Goal: Check status: Check status

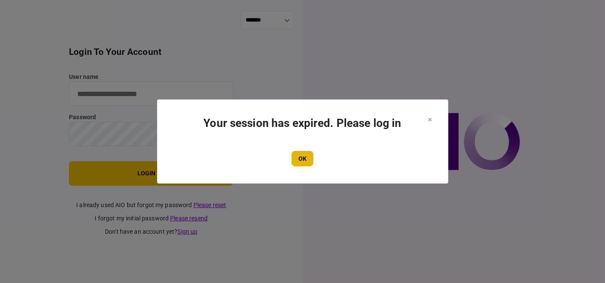
type input "**********"
drag, startPoint x: 307, startPoint y: 159, endPoint x: 190, endPoint y: 105, distance: 129.4
click at [307, 159] on button "OK" at bounding box center [303, 158] width 22 height 15
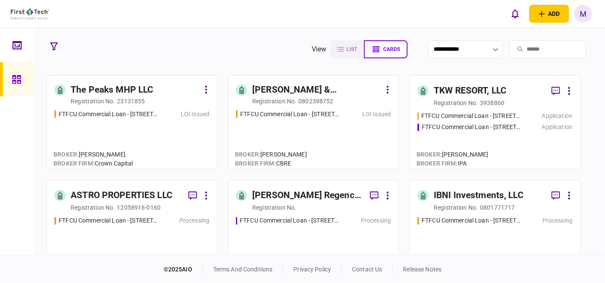
click at [316, 138] on div "FTFCU Commercial Loan - [STREET_ADDRESS] LOI Issued" at bounding box center [313, 136] width 155 height 52
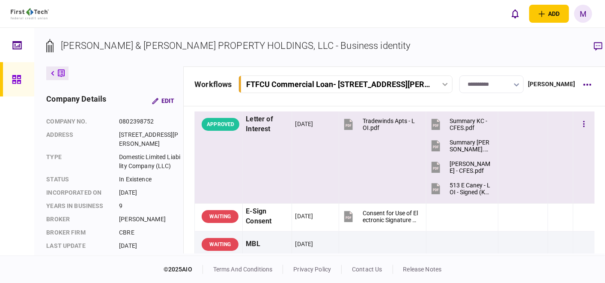
scroll to position [48, 0]
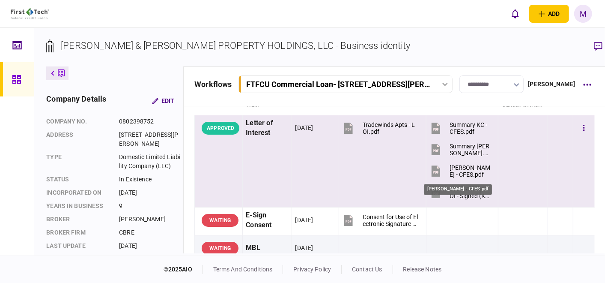
click at [457, 168] on div "[PERSON_NAME] - CFES.pdf" at bounding box center [470, 171] width 41 height 14
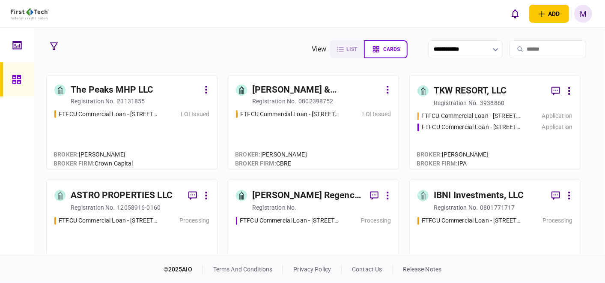
click at [484, 145] on div "FTFCU Commercial Loan - [STREET_ADDRESS][PERSON_NAME] Application FTFCU Commerc…" at bounding box center [495, 136] width 155 height 50
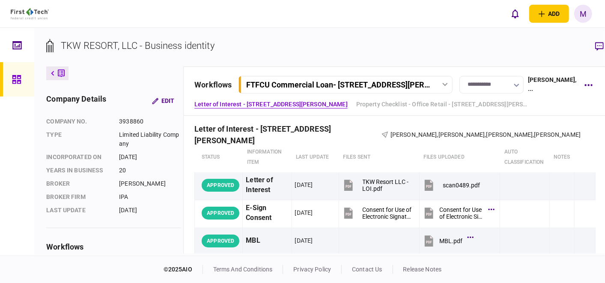
click at [442, 85] on icon at bounding box center [444, 84] width 5 height 3
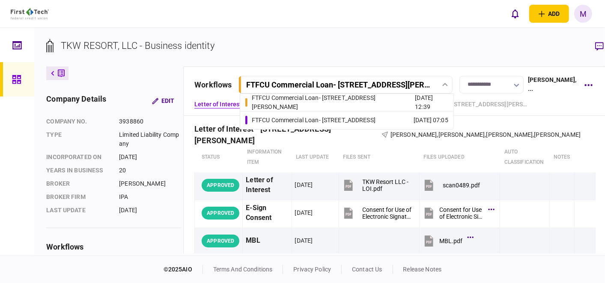
click at [376, 120] on div "FTFCU Commercial Loan - [STREET_ADDRESS]" at bounding box center [314, 120] width 124 height 9
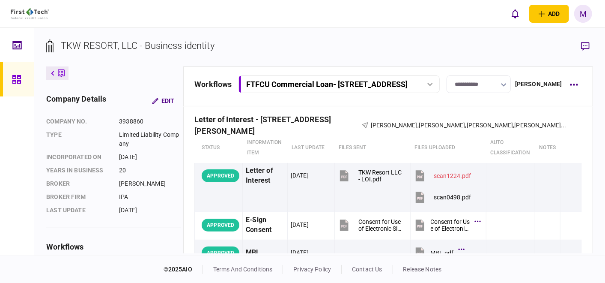
click at [408, 84] on div "FTFCU Commercial Loan - [STREET_ADDRESS]" at bounding box center [326, 84] width 161 height 9
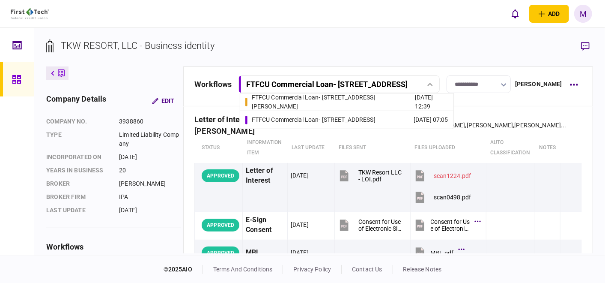
click at [360, 103] on div "FTFCU Commercial Loan - [STREET_ADDRESS][PERSON_NAME]" at bounding box center [334, 102] width 164 height 18
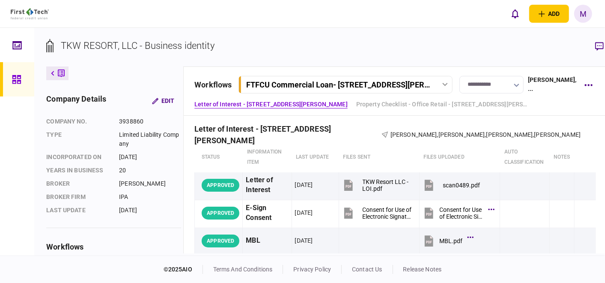
click at [439, 83] on div at bounding box center [445, 84] width 13 height 3
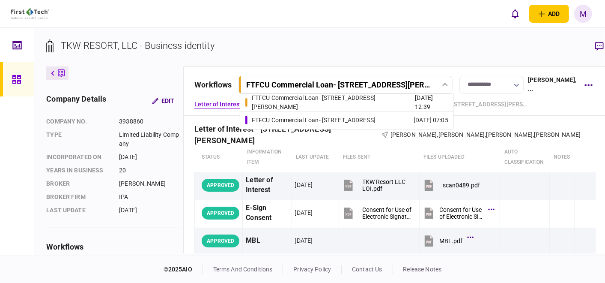
click at [360, 117] on div "FTFCU Commercial Loan - [STREET_ADDRESS]" at bounding box center [314, 120] width 124 height 9
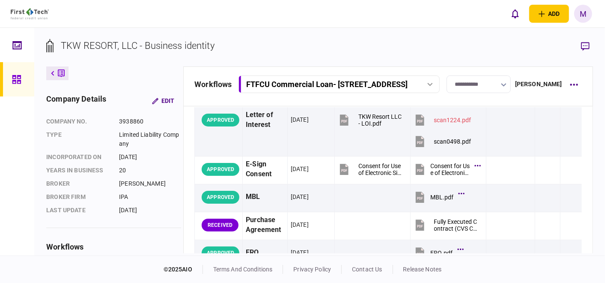
scroll to position [48, 0]
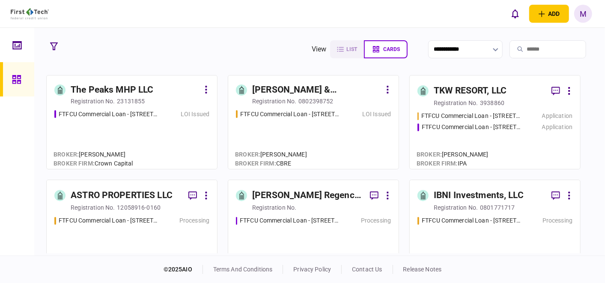
click at [127, 134] on div "FTFCU Commercial Loan - [STREET_ADDRESS] Flagstaff AZ LOI Issued" at bounding box center [131, 136] width 155 height 52
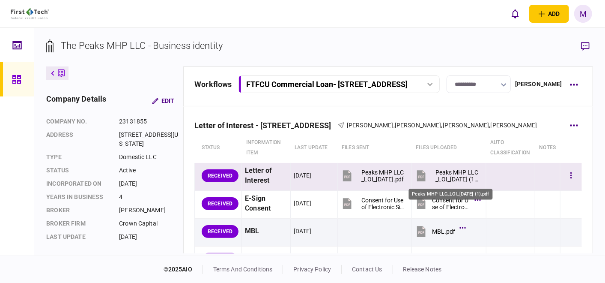
click at [442, 170] on div "Peaks MHP LLC_LOI_[DATE] (1).pdf" at bounding box center [457, 176] width 43 height 14
click at [564, 170] on button "button" at bounding box center [571, 175] width 15 height 15
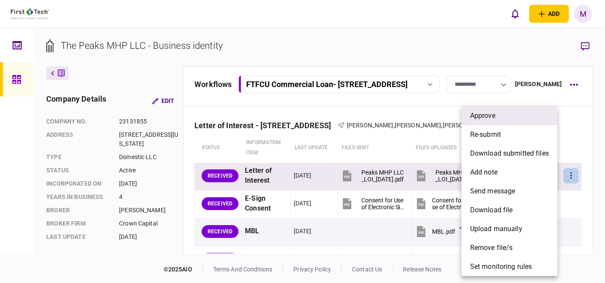
click at [498, 116] on li "approve" at bounding box center [510, 115] width 96 height 19
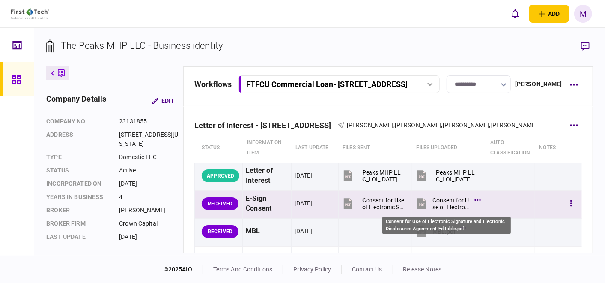
click at [434, 198] on div "Consent for Use of Electronic Signature and Electronic Disclosures Agreement Ed…" at bounding box center [452, 204] width 38 height 14
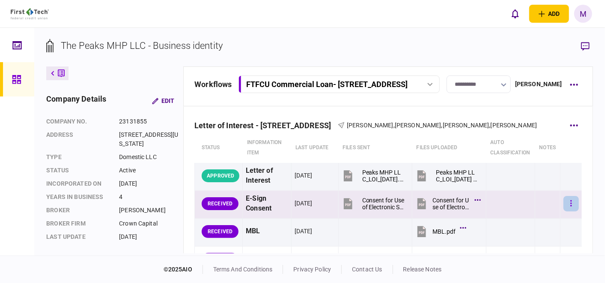
click at [564, 206] on button "button" at bounding box center [571, 203] width 15 height 15
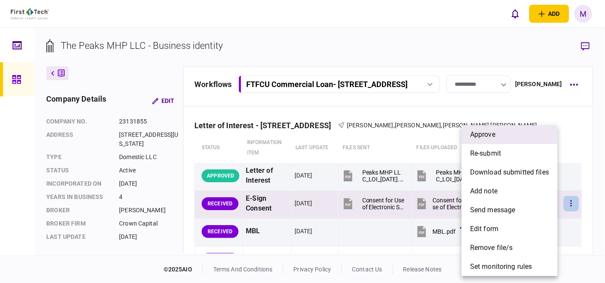
click at [494, 134] on span "approve" at bounding box center [482, 134] width 25 height 10
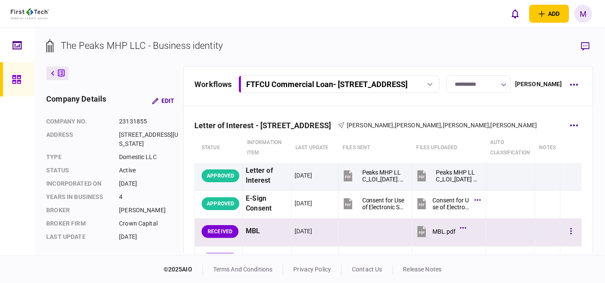
click at [426, 230] on button "MBL.pdf" at bounding box center [439, 230] width 49 height 19
click at [564, 230] on button "button" at bounding box center [571, 231] width 15 height 15
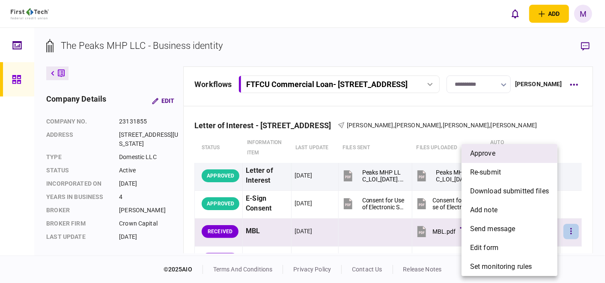
click at [485, 150] on span "approve" at bounding box center [482, 153] width 25 height 10
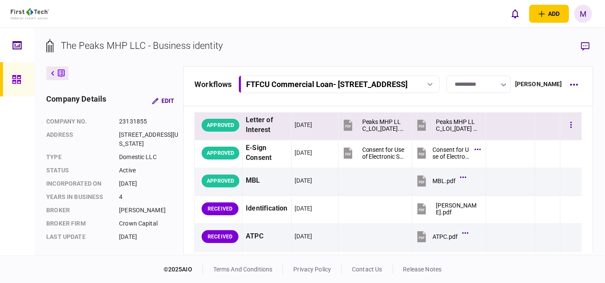
scroll to position [95, 0]
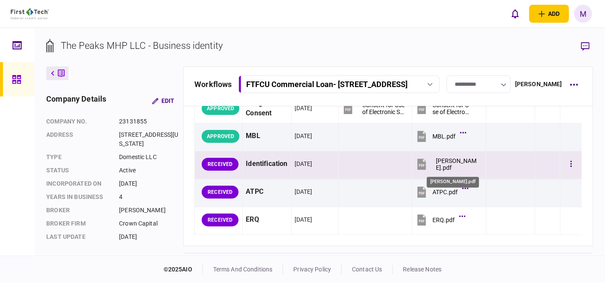
click at [438, 163] on div "[PERSON_NAME].pdf" at bounding box center [457, 164] width 43 height 14
click at [571, 161] on icon "button" at bounding box center [571, 164] width 1 height 6
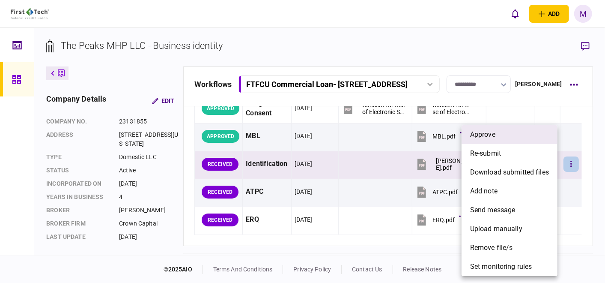
click at [487, 137] on span "approve" at bounding box center [482, 134] width 25 height 10
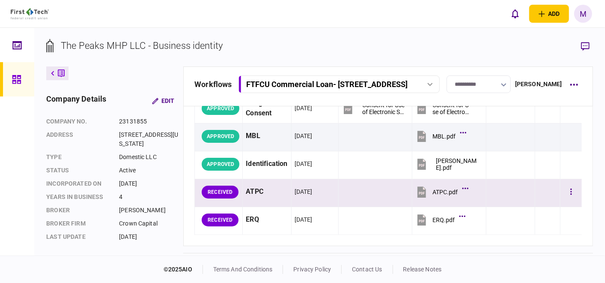
click at [428, 193] on button "ATPC.pdf" at bounding box center [440, 191] width 51 height 19
click at [571, 189] on icon "button" at bounding box center [572, 192] width 2 height 8
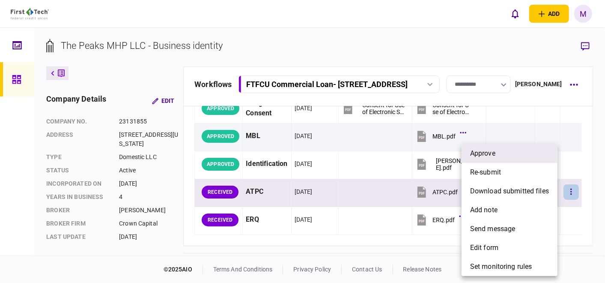
click at [494, 149] on span "approve" at bounding box center [482, 153] width 25 height 10
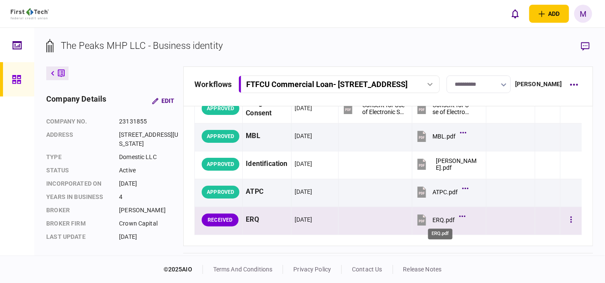
click at [429, 216] on button "ERQ.pdf" at bounding box center [439, 219] width 48 height 19
click at [571, 219] on icon "button" at bounding box center [571, 219] width 1 height 6
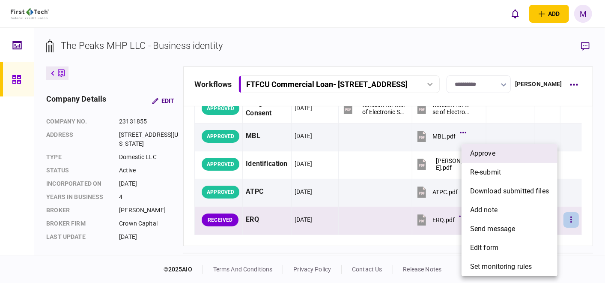
click at [485, 154] on span "approve" at bounding box center [482, 153] width 25 height 10
